Goal: Information Seeking & Learning: Learn about a topic

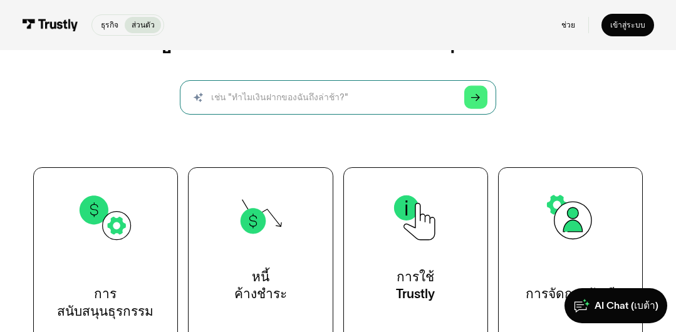
scroll to position [264, 0]
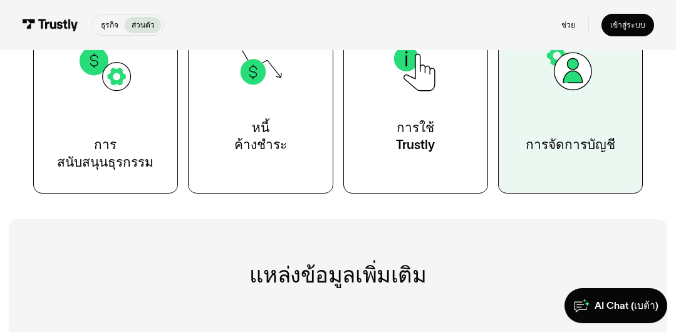
click at [559, 76] on img at bounding box center [570, 68] width 56 height 56
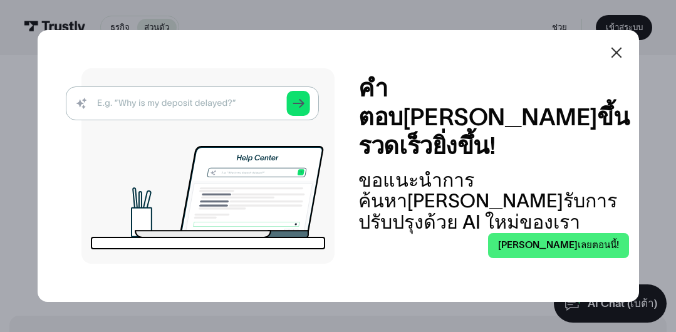
click at [234, 93] on img at bounding box center [200, 166] width 269 height 196
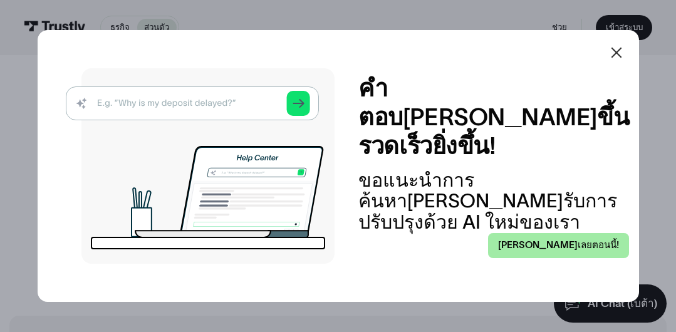
click at [571, 239] on font "ลองเลยตอนนี้!" at bounding box center [558, 244] width 121 height 11
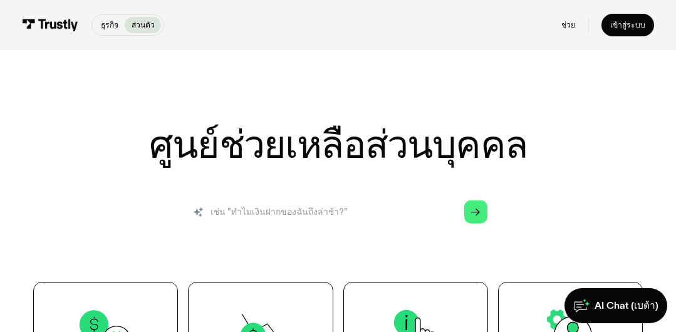
click at [319, 213] on input "ค้นหา" at bounding box center [338, 212] width 316 height 35
